Goal: Navigation & Orientation: Find specific page/section

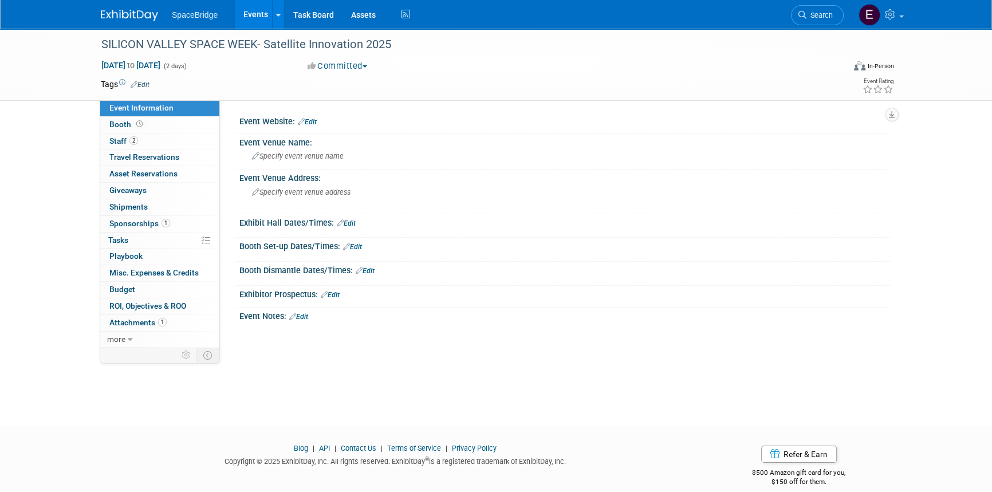
click at [128, 13] on img at bounding box center [129, 15] width 57 height 11
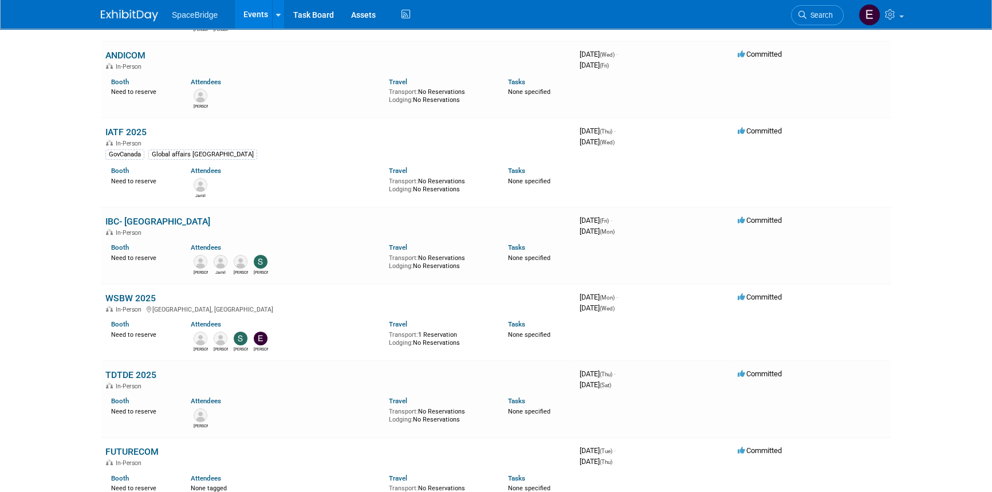
scroll to position [260, 0]
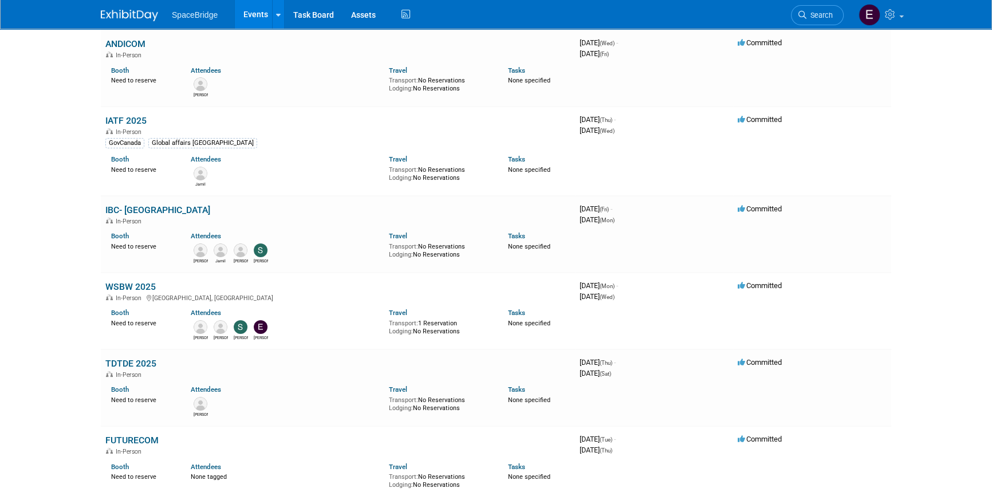
click at [149, 209] on link "IBC- [GEOGRAPHIC_DATA]" at bounding box center [157, 209] width 105 height 11
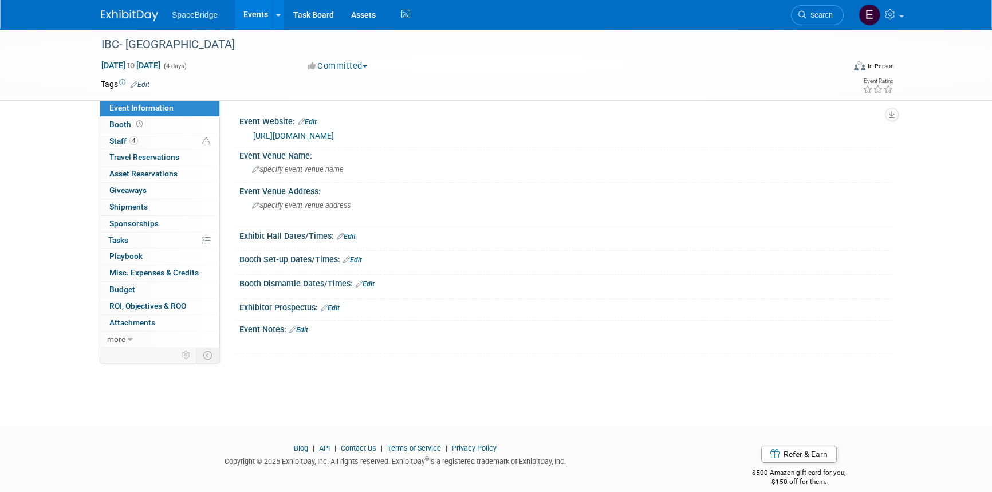
click at [298, 135] on link "https://show.ibc.org/" at bounding box center [293, 135] width 81 height 9
click at [127, 11] on img at bounding box center [129, 15] width 57 height 11
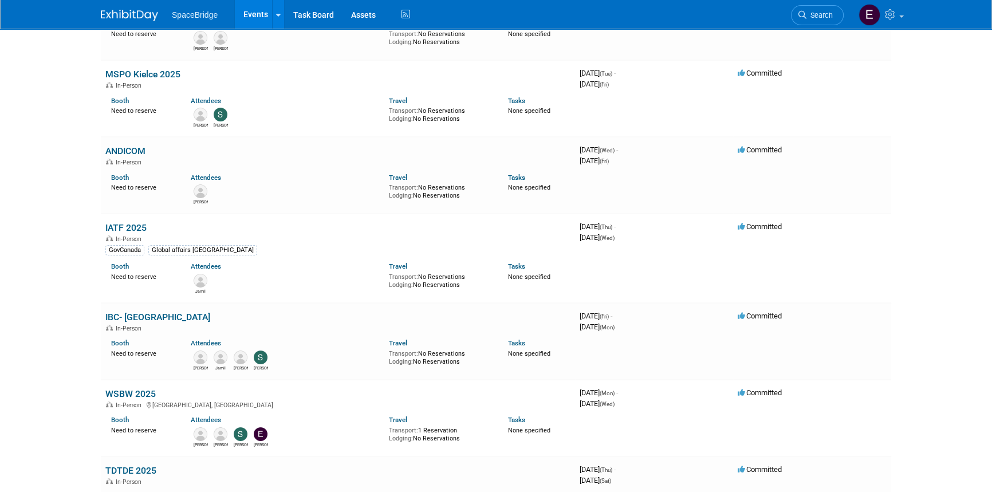
scroll to position [208, 0]
